Goal: Communication & Community: Answer question/provide support

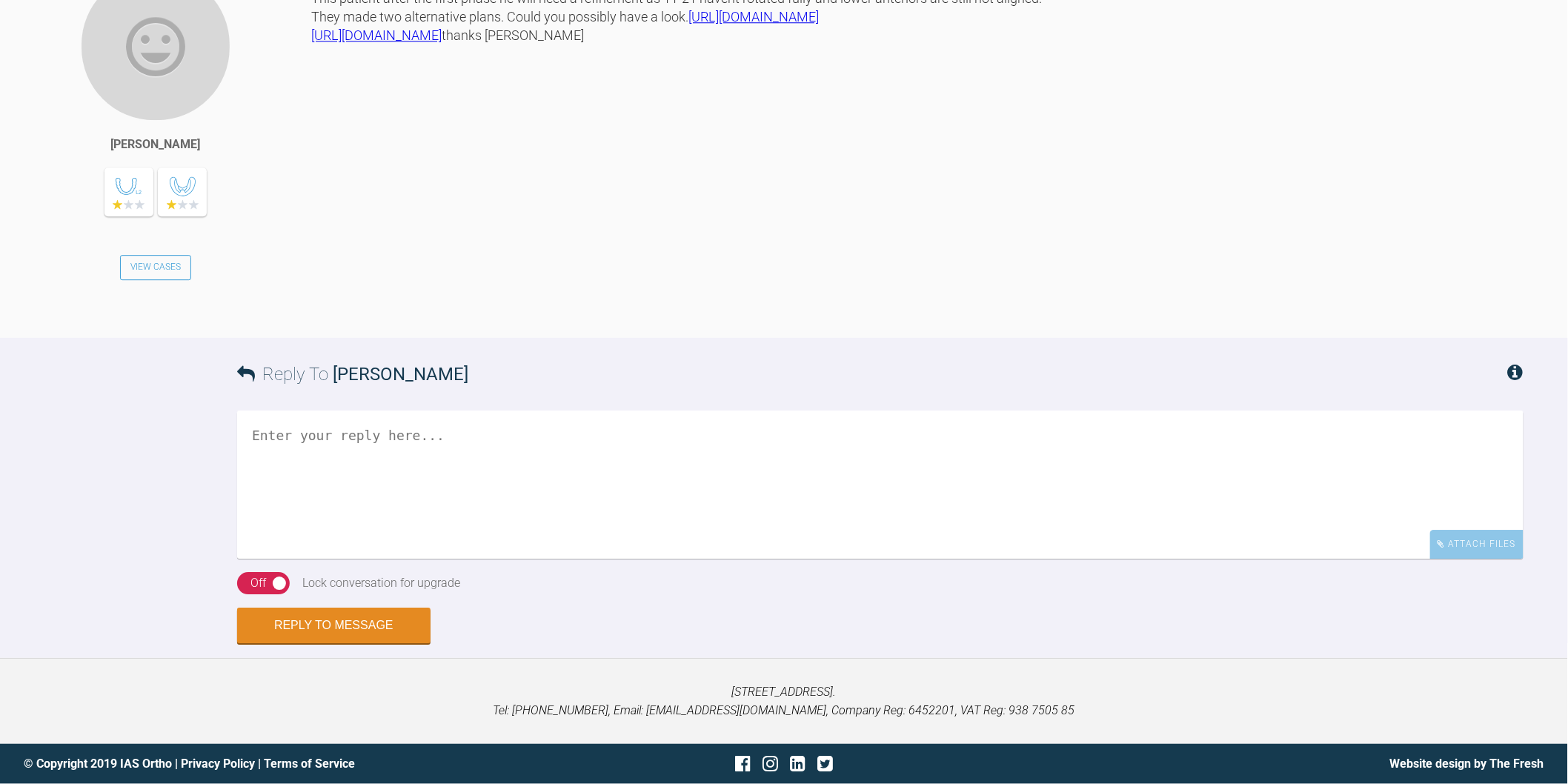
scroll to position [11587, 0]
click at [412, 505] on textarea at bounding box center [880, 484] width 1286 height 148
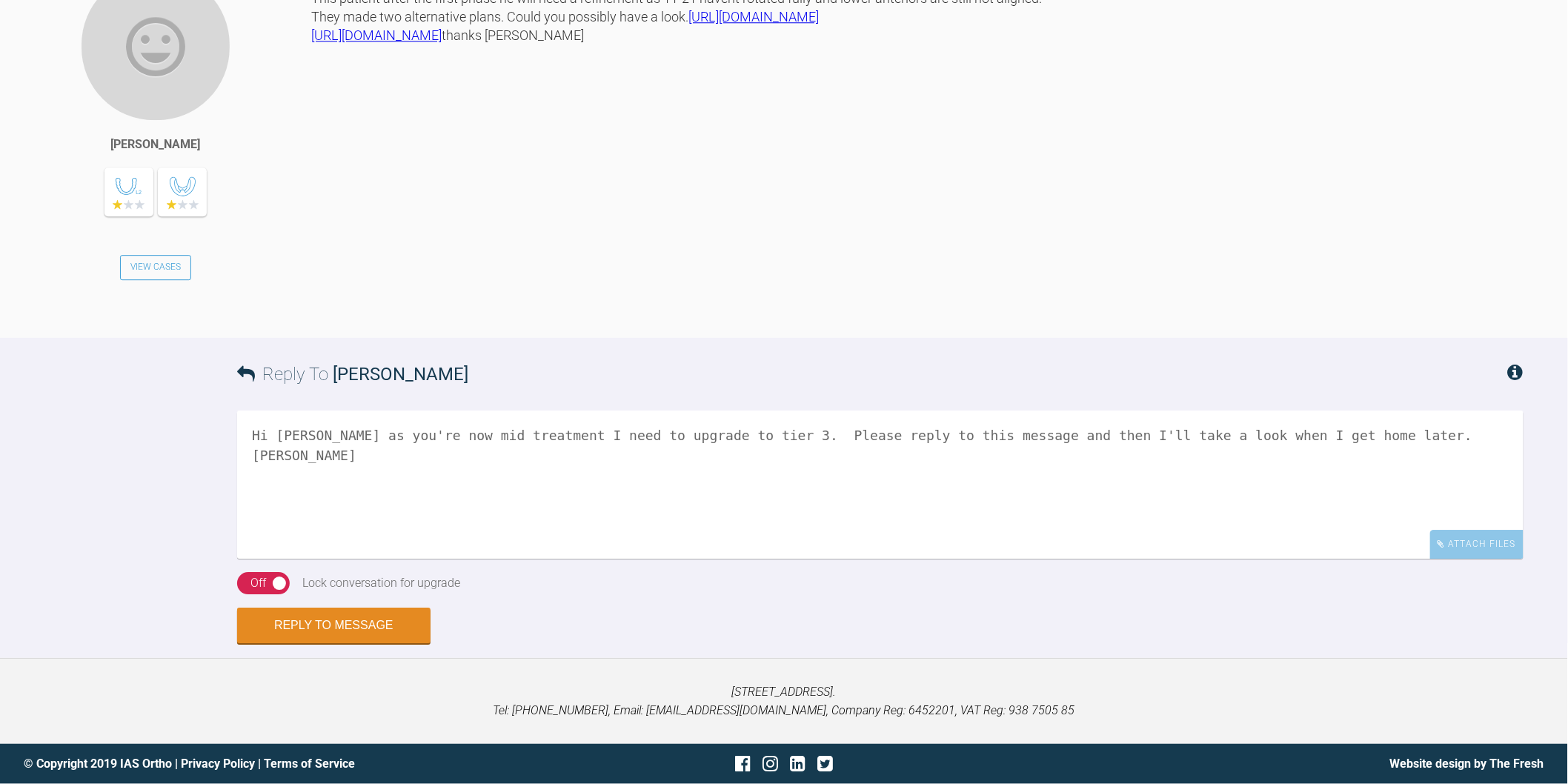
click at [247, 595] on div "On Off" at bounding box center [264, 583] width 53 height 23
click at [1331, 515] on textarea "Hi [PERSON_NAME] as you're now mid treatment I need to upgrade to tier 3. Pleas…" at bounding box center [880, 484] width 1286 height 148
click at [1336, 517] on textarea "Hi [PERSON_NAME] as you're now mid treatment I need to upgrade to tier 3. Pleas…" at bounding box center [880, 484] width 1286 height 148
type textarea "Hi [PERSON_NAME] as you're now mid treatment I need to upgrade to tier 3. Pleas…"
click at [323, 644] on button "Reply to Message" at bounding box center [334, 626] width 193 height 35
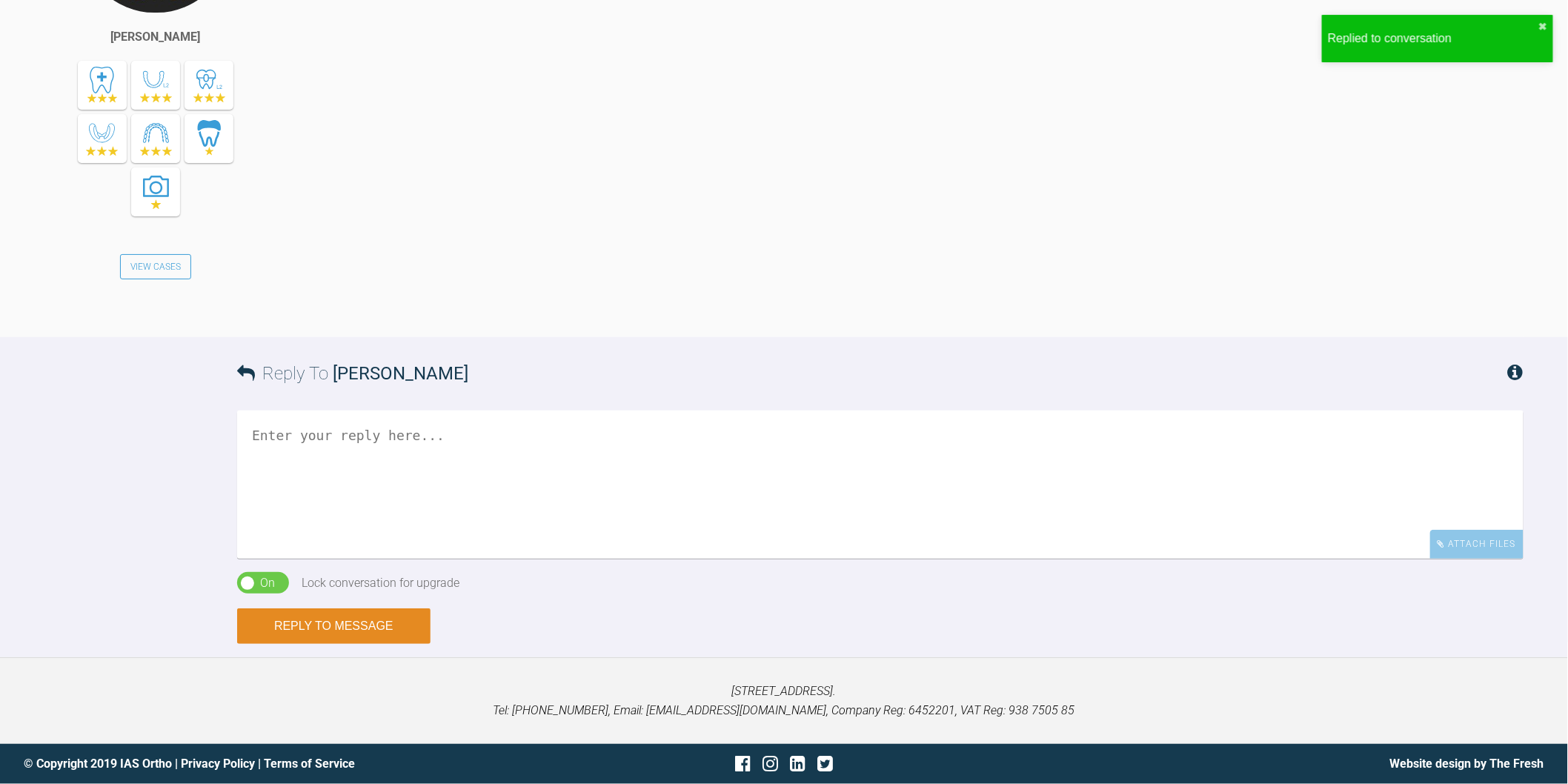
scroll to position [12202, 0]
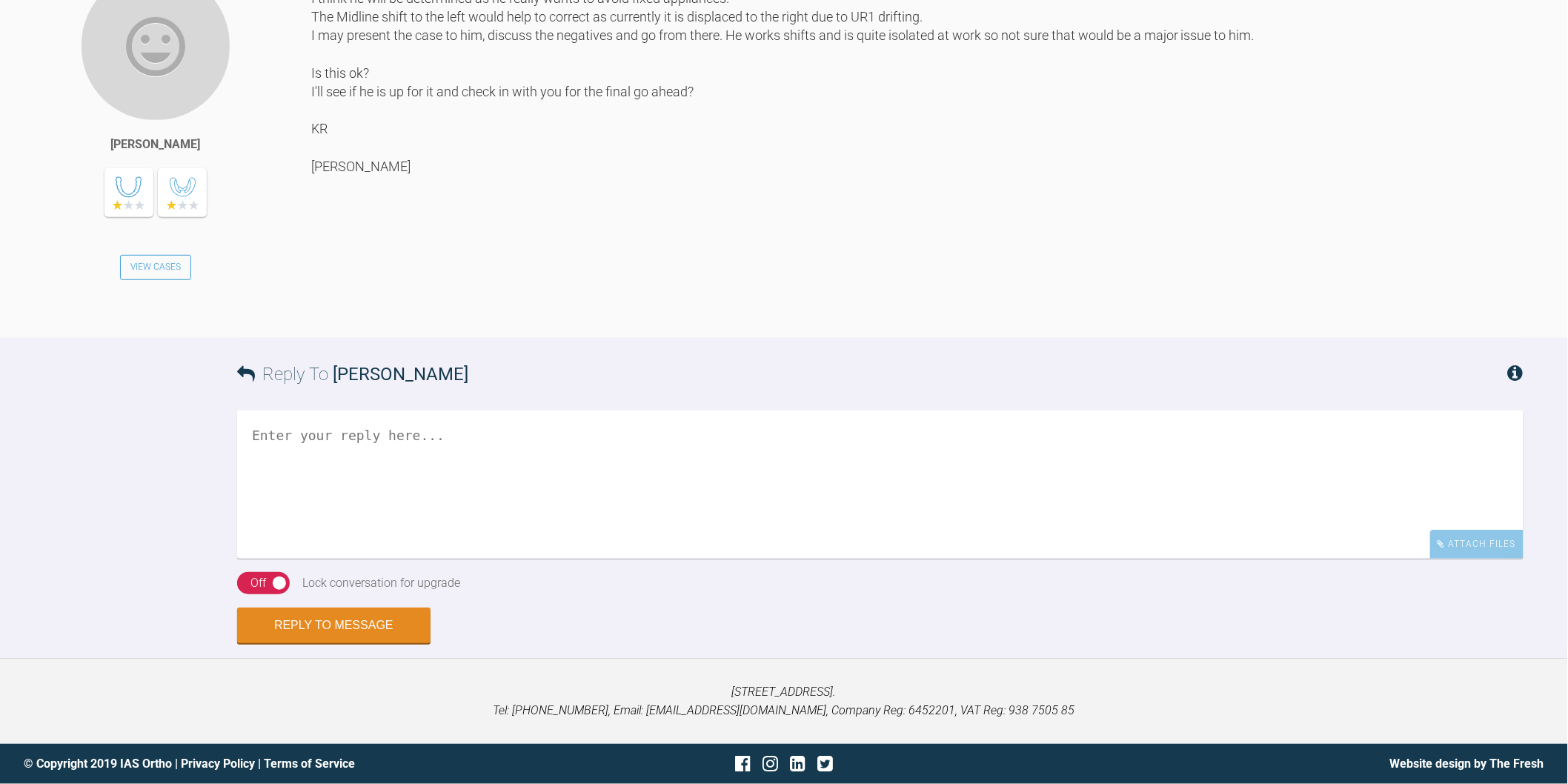
scroll to position [5306, 0]
click at [597, 517] on textarea at bounding box center [880, 484] width 1286 height 148
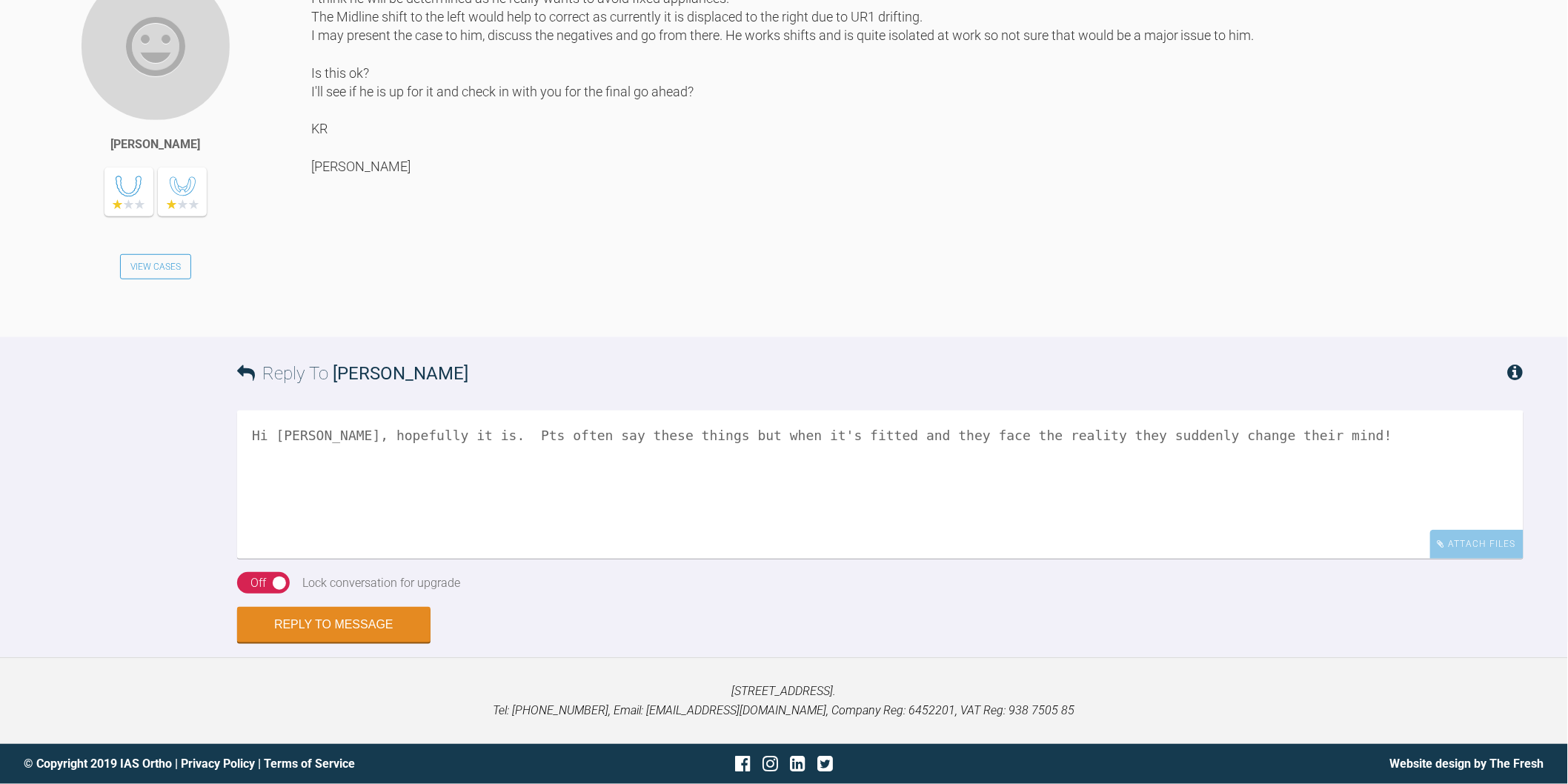
click at [422, 493] on textarea "Hi Rebecca, hopefully it is. Pts often say these things but when it's fitted an…" at bounding box center [880, 484] width 1286 height 148
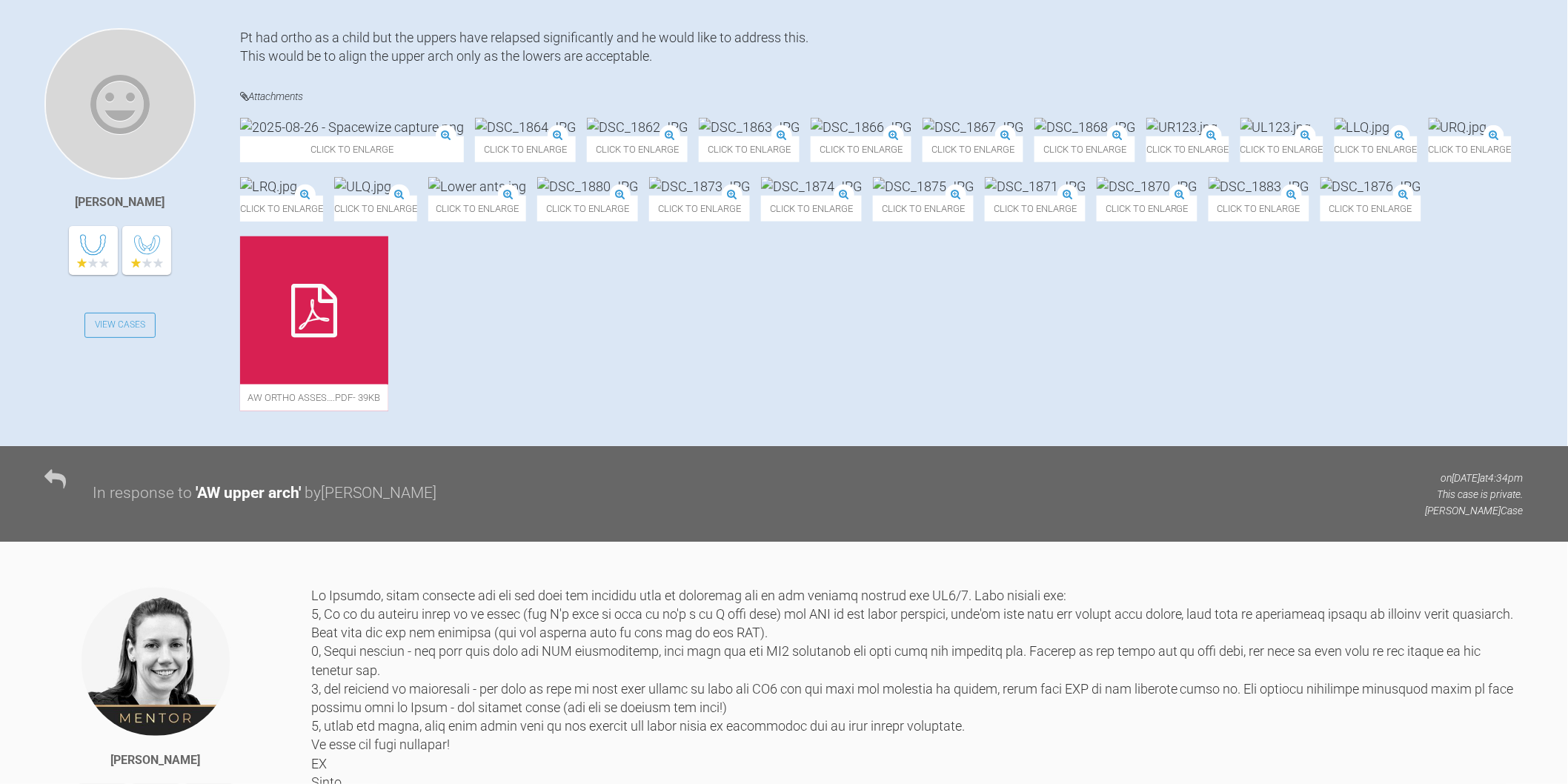
scroll to position [367, 0]
click at [1135, 137] on img at bounding box center [1084, 128] width 101 height 18
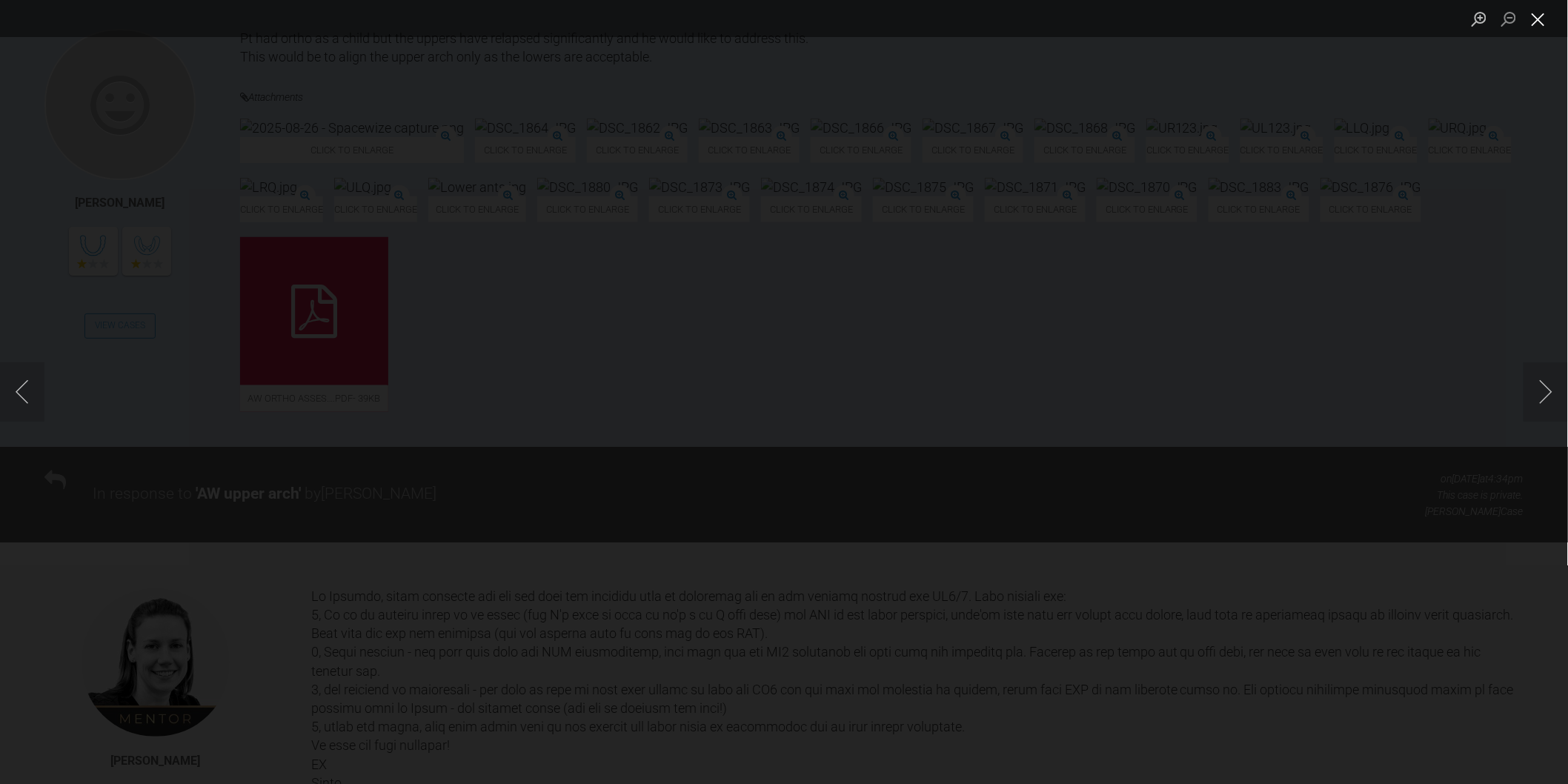
click at [1532, 19] on button "Close lightbox" at bounding box center [1537, 19] width 30 height 26
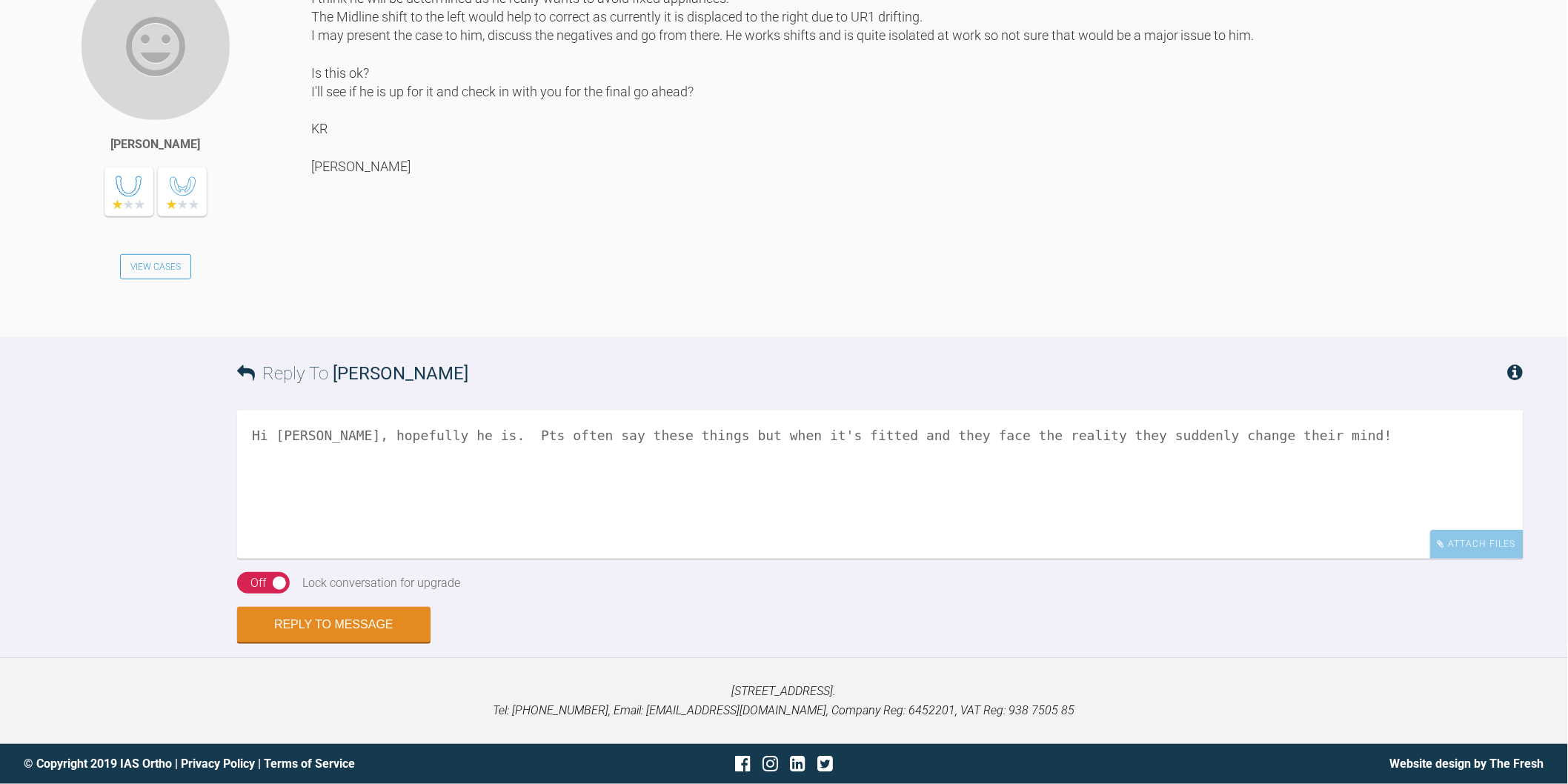
scroll to position [5367, 0]
click at [1290, 432] on textarea "Hi Rebecca, hopefully he is. Pts often say these things but when it's fitted an…" at bounding box center [880, 484] width 1286 height 148
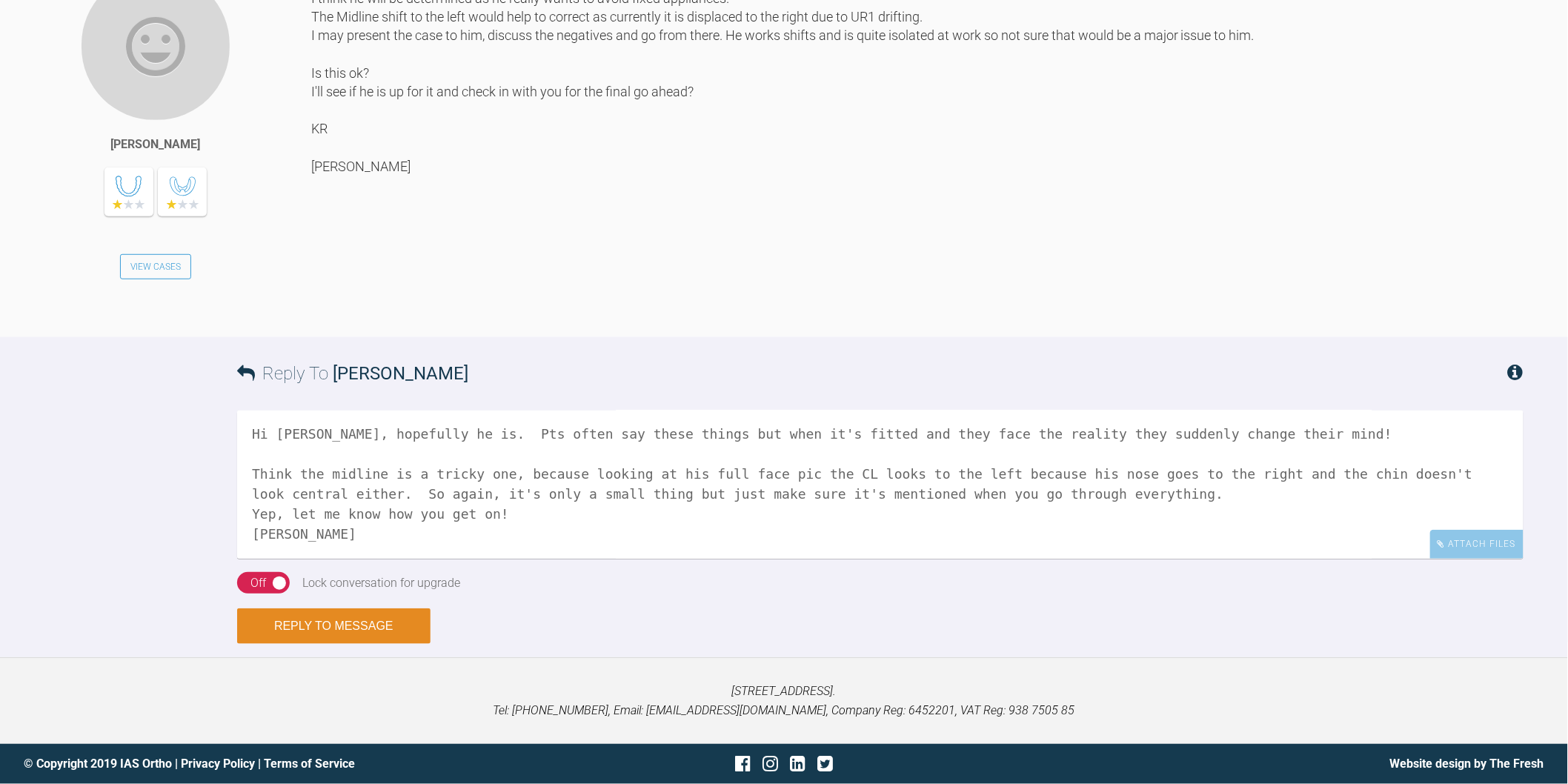
type textarea "Hi Rebecca, hopefully he is. Pts often say these things but when it's fitted an…"
click at [388, 626] on button "Reply to Message" at bounding box center [334, 625] width 193 height 35
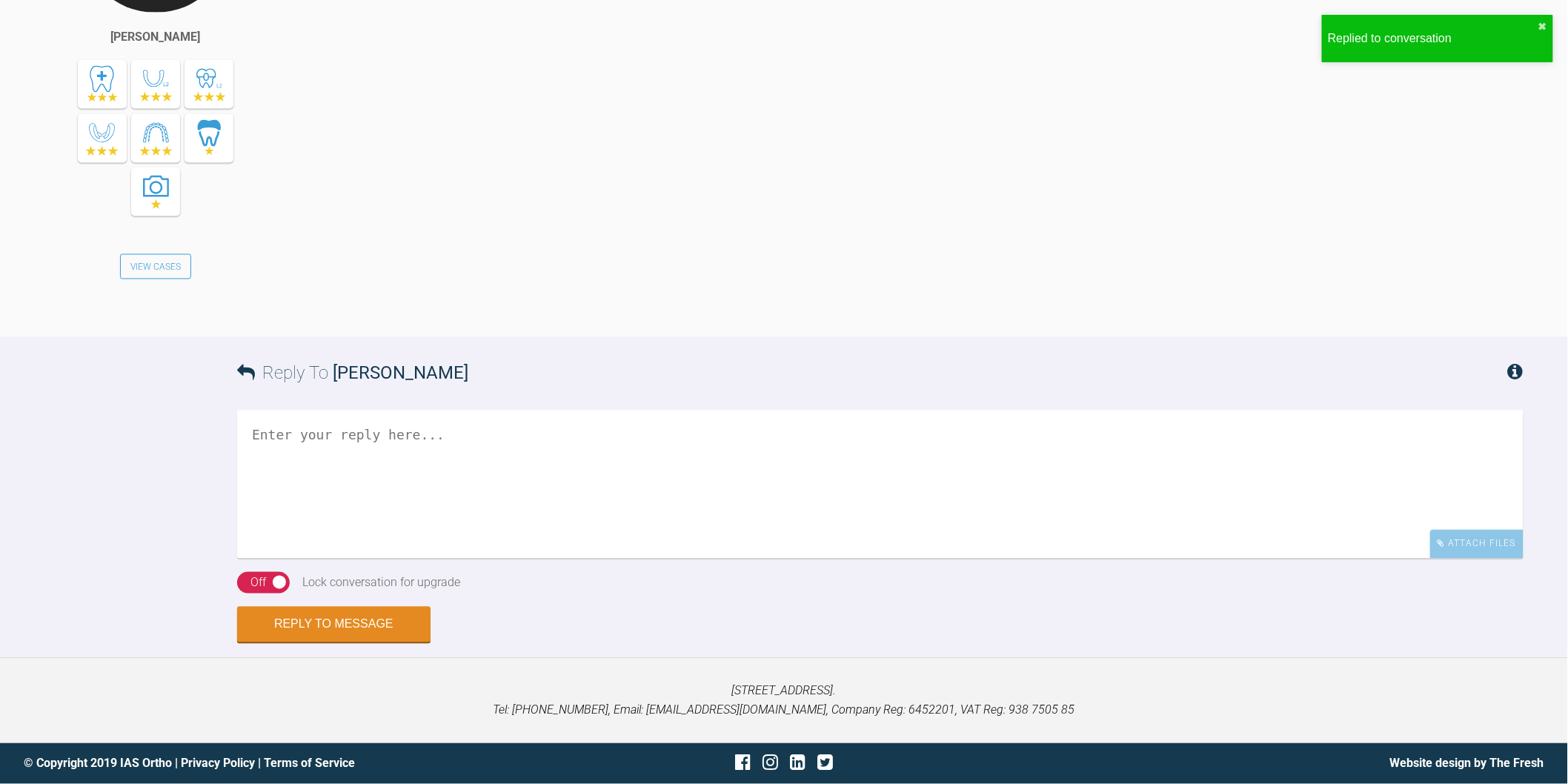
scroll to position [5816, 0]
